Goal: Book appointment/travel/reservation

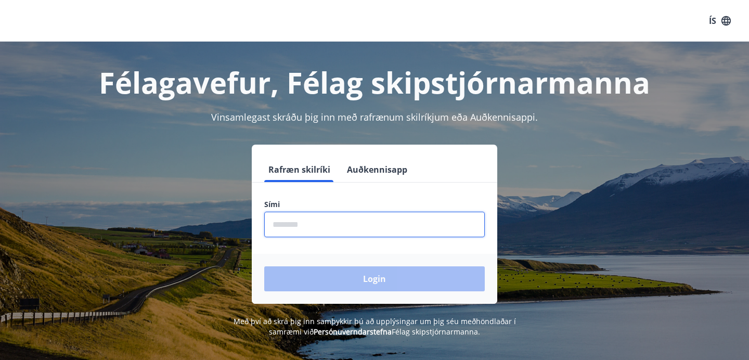
click at [272, 229] on input "phone" at bounding box center [374, 224] width 220 height 25
type input "********"
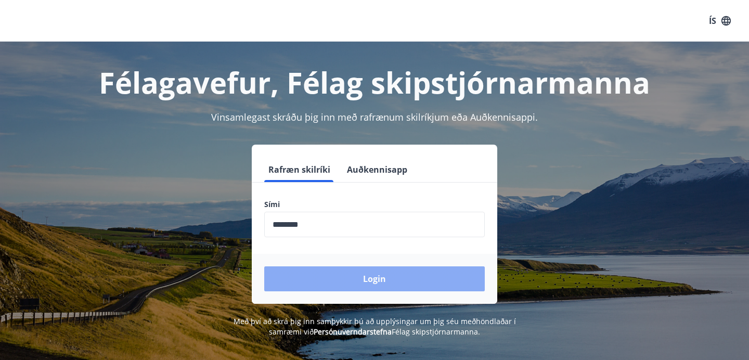
click at [348, 280] on button "Login" at bounding box center [374, 278] width 220 height 25
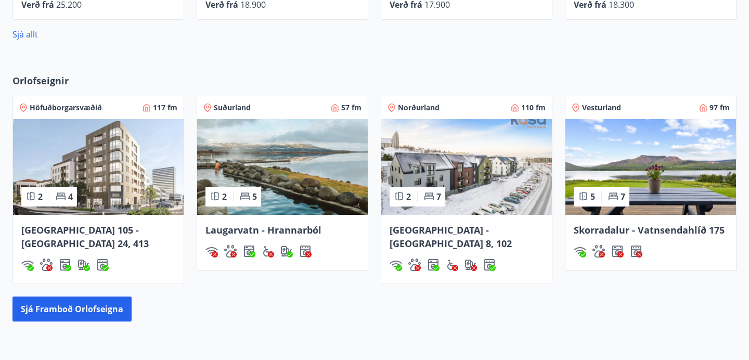
scroll to position [606, 0]
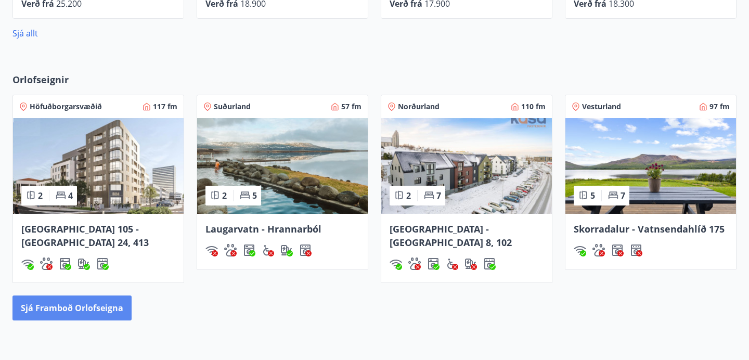
click at [58, 299] on button "Sjá framboð orlofseigna" at bounding box center [71, 307] width 119 height 25
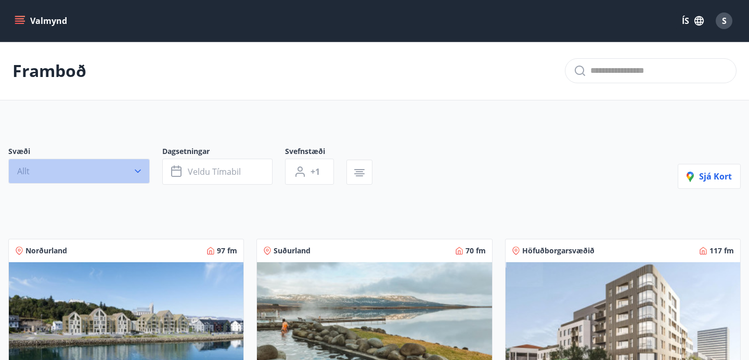
click at [139, 168] on icon "button" at bounding box center [138, 171] width 10 height 10
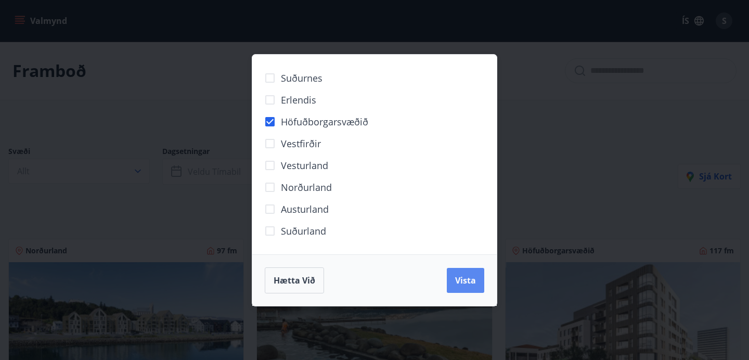
click at [468, 279] on span "Vista" at bounding box center [465, 279] width 21 height 11
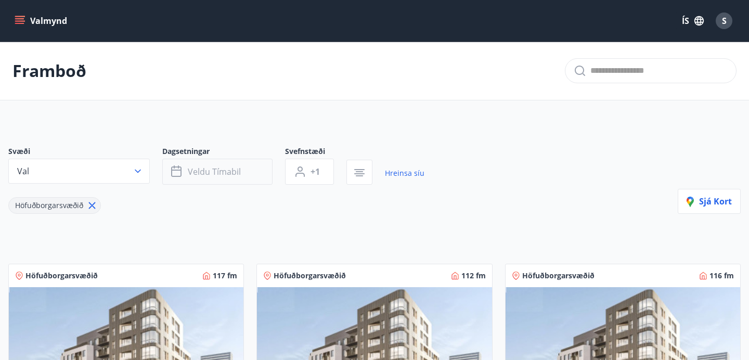
click at [187, 169] on button "Veldu tímabil" at bounding box center [217, 172] width 110 height 26
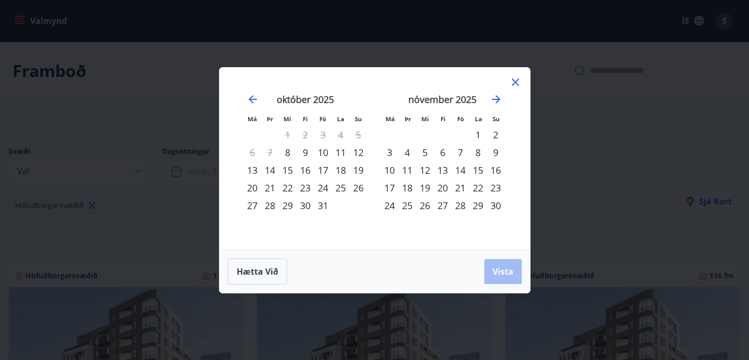
click at [321, 207] on div "31" at bounding box center [323, 206] width 18 height 18
click at [495, 131] on div "2" at bounding box center [496, 135] width 18 height 18
click at [501, 270] on span "Vista" at bounding box center [502, 271] width 21 height 11
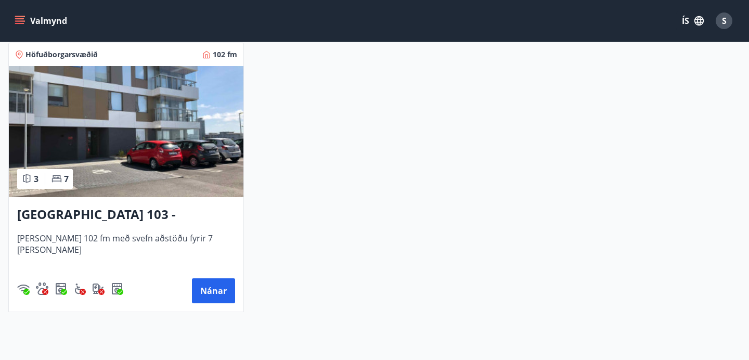
scroll to position [220, 0]
click at [209, 286] on button "Nánar" at bounding box center [213, 291] width 43 height 25
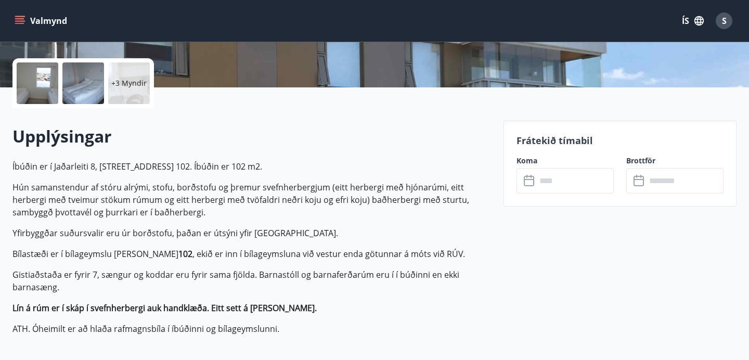
scroll to position [224, 0]
click at [541, 184] on input "text" at bounding box center [574, 180] width 77 height 25
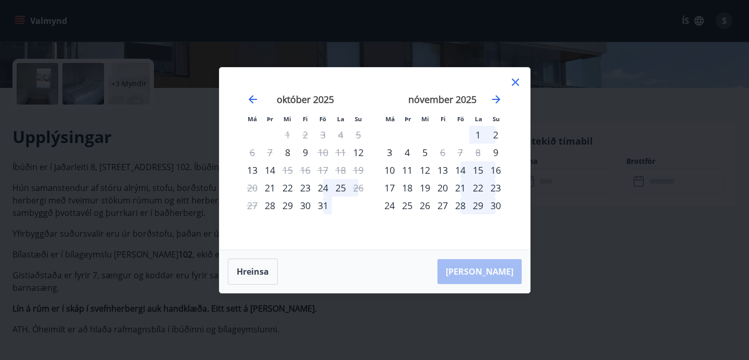
click at [320, 190] on div "24" at bounding box center [323, 188] width 18 height 18
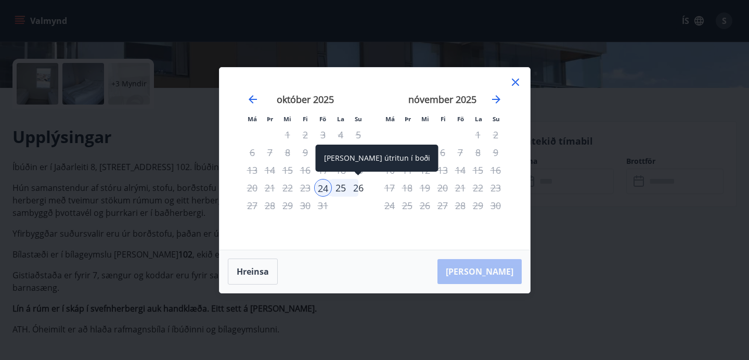
click at [357, 191] on div "26" at bounding box center [358, 188] width 18 height 18
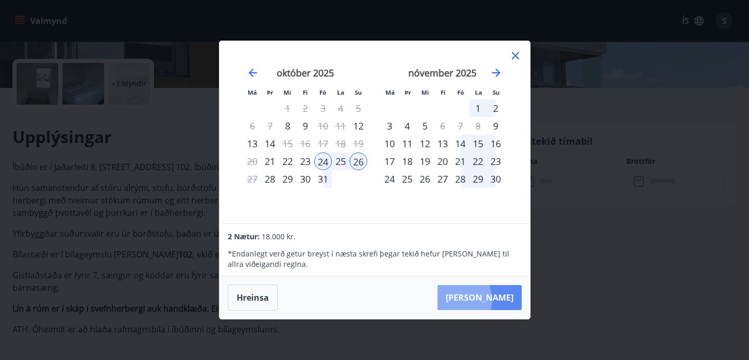
click at [482, 300] on button "Taka Frá" at bounding box center [479, 297] width 84 height 25
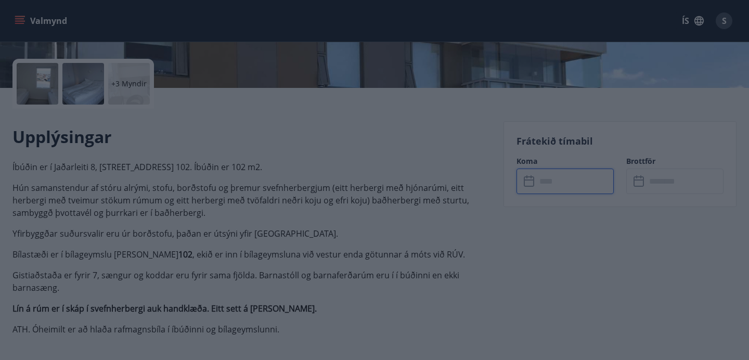
type input "******"
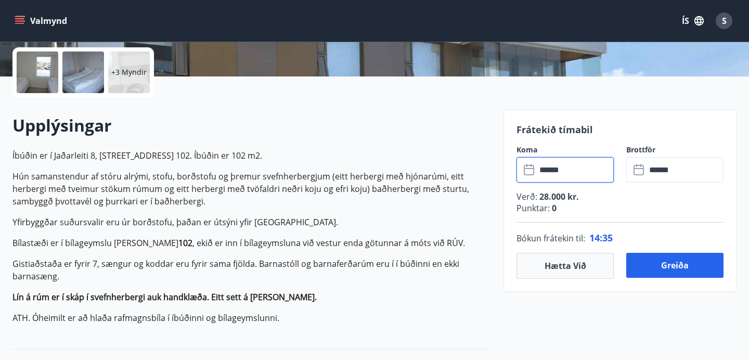
scroll to position [237, 0]
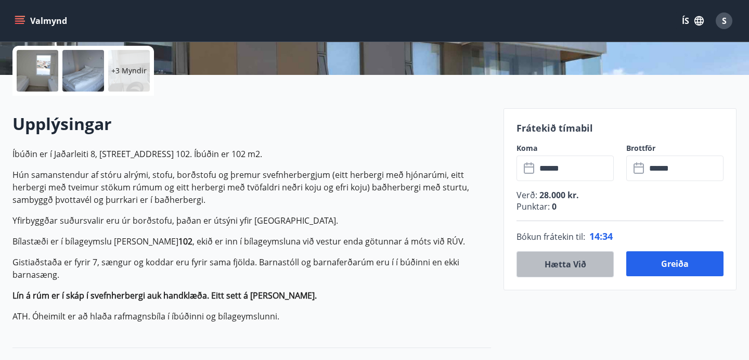
click at [559, 264] on button "Hætta við" at bounding box center [564, 264] width 97 height 26
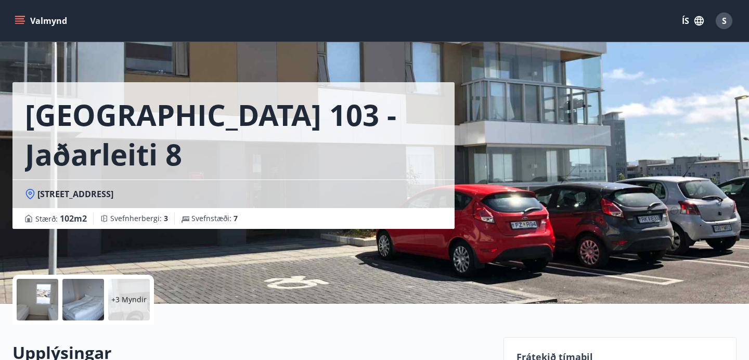
scroll to position [0, 0]
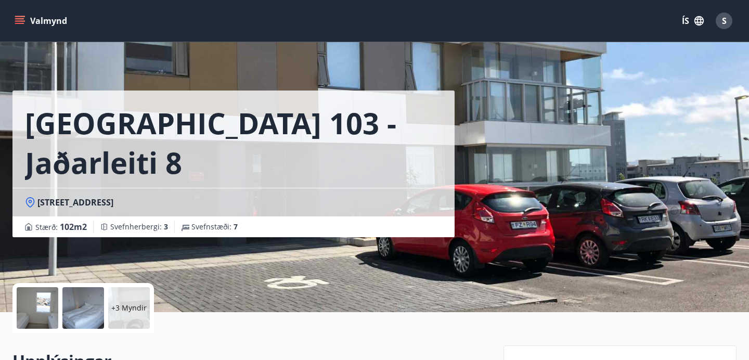
click at [23, 18] on icon "menu" at bounding box center [20, 21] width 10 height 10
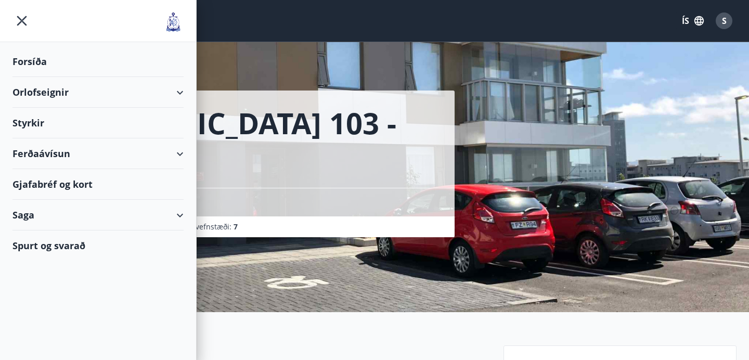
click at [251, 51] on div "Reykjavík 103 - Jaðarleiti 8 Jaðarleiti 8 - 103 Reykjavík Stærð : 102 m2 Svefnh…" at bounding box center [253, 118] width 482 height 237
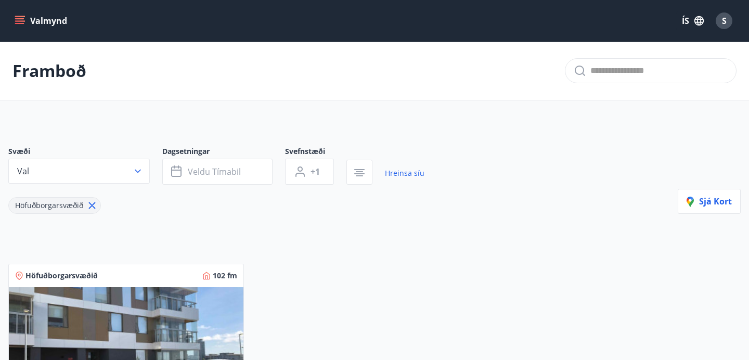
click at [20, 18] on icon "menu" at bounding box center [20, 21] width 10 height 10
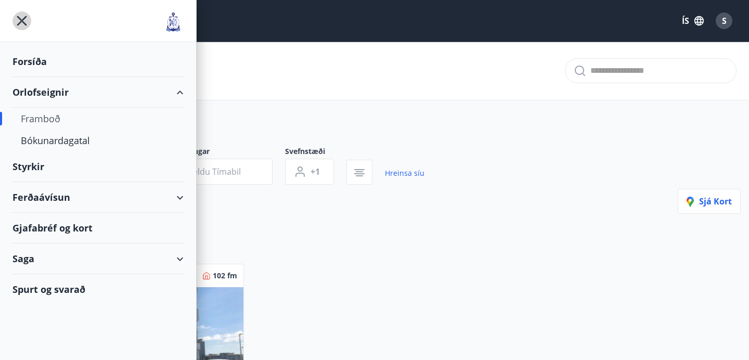
click at [21, 15] on icon "menu" at bounding box center [21, 20] width 19 height 19
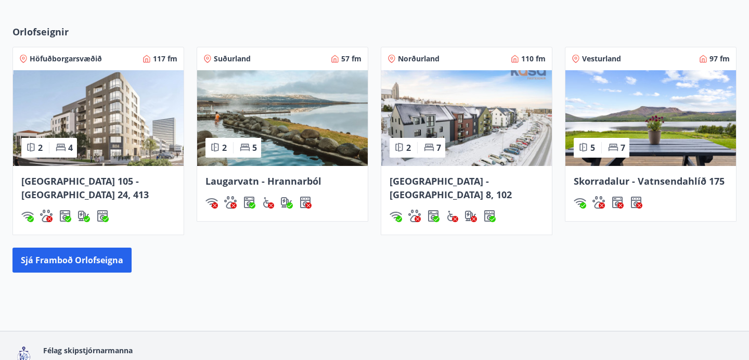
scroll to position [637, 0]
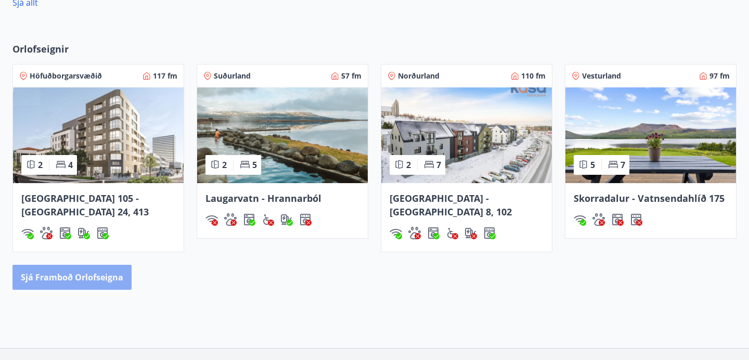
click at [63, 265] on button "Sjá framboð orlofseigna" at bounding box center [71, 277] width 119 height 25
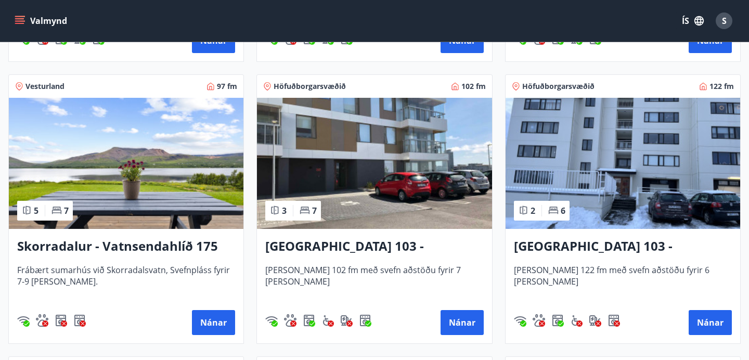
scroll to position [719, 0]
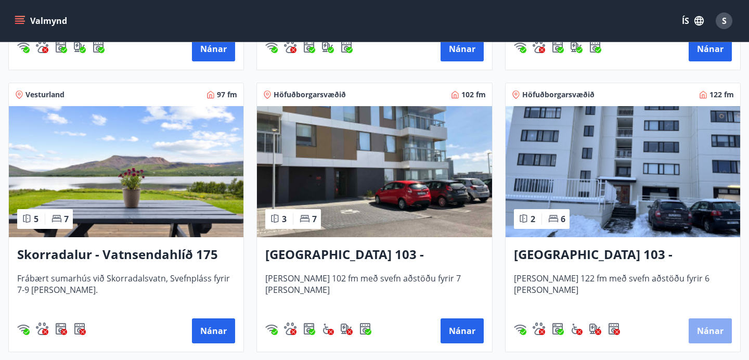
click at [710, 330] on button "Nánar" at bounding box center [709, 330] width 43 height 25
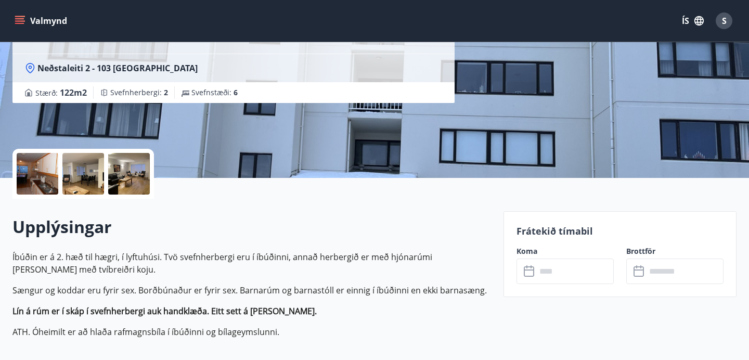
scroll to position [133, 0]
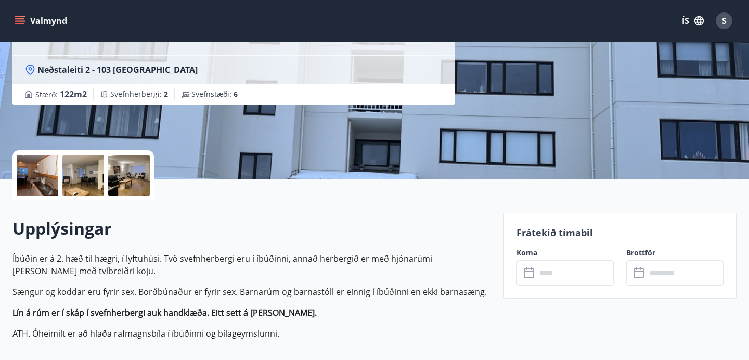
click at [42, 186] on div at bounding box center [38, 175] width 42 height 42
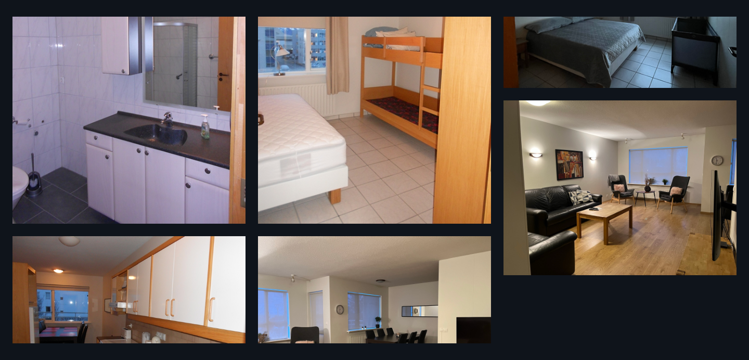
scroll to position [216, 0]
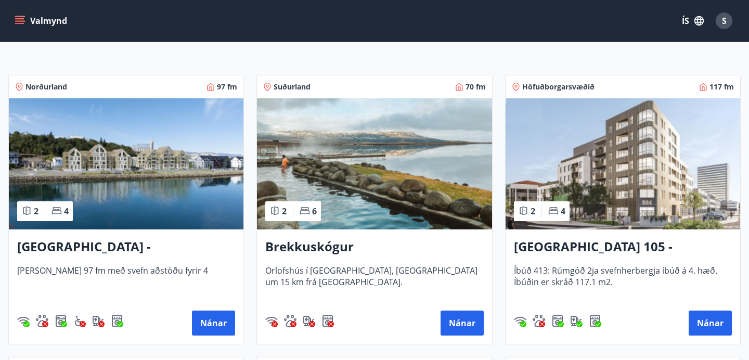
scroll to position [166, 0]
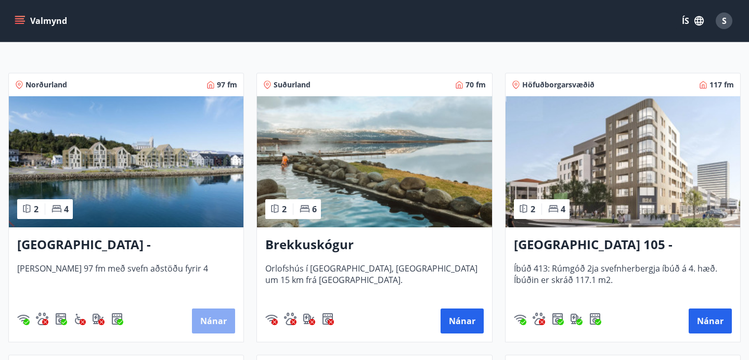
click at [219, 318] on button "Nánar" at bounding box center [213, 320] width 43 height 25
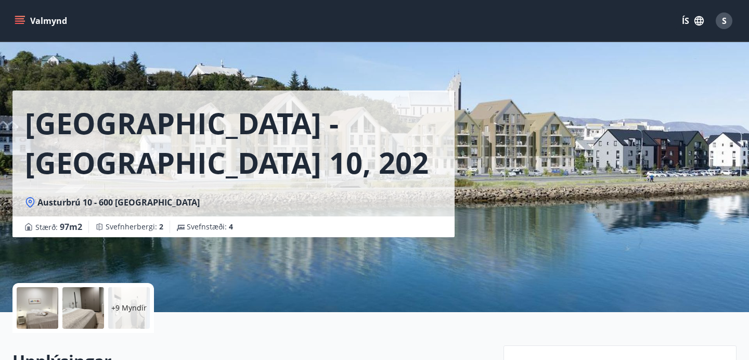
click at [40, 310] on div at bounding box center [38, 308] width 42 height 42
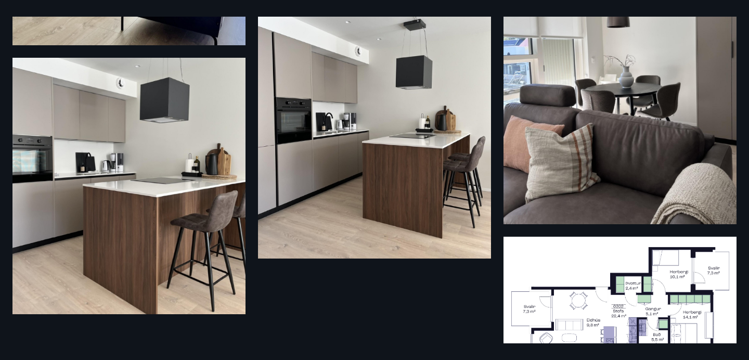
scroll to position [1090, 0]
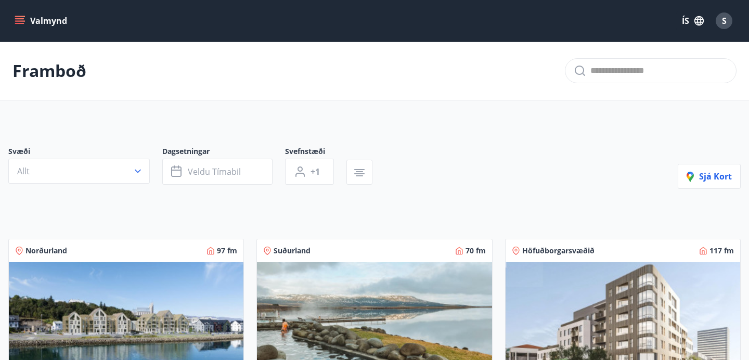
click at [726, 20] on span "S" at bounding box center [724, 20] width 5 height 11
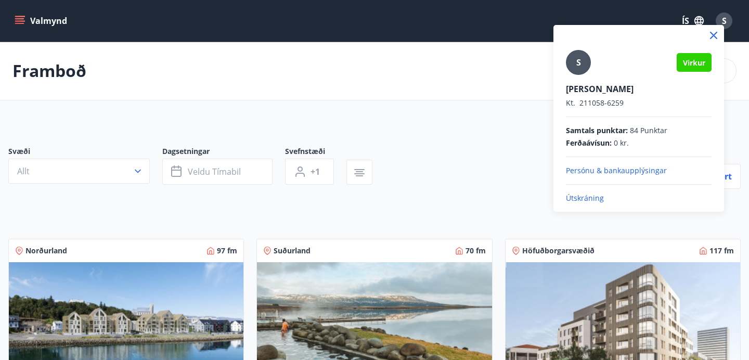
click at [573, 196] on p "Útskráning" at bounding box center [639, 198] width 146 height 10
